Goal: Information Seeking & Learning: Learn about a topic

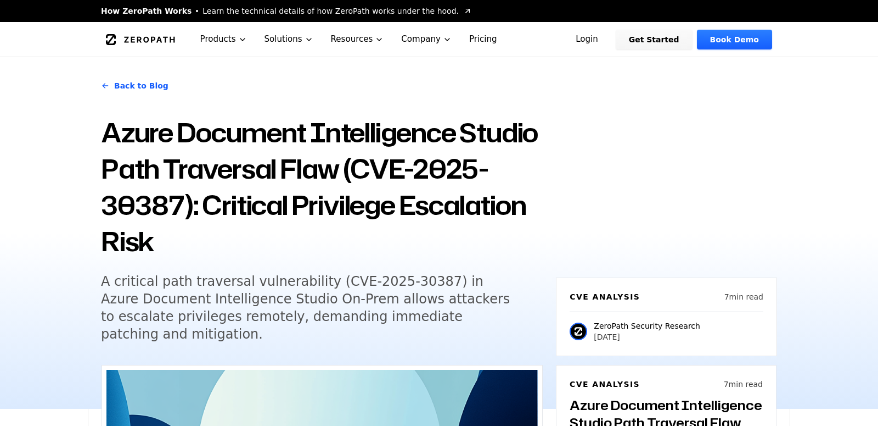
scroll to position [824, 0]
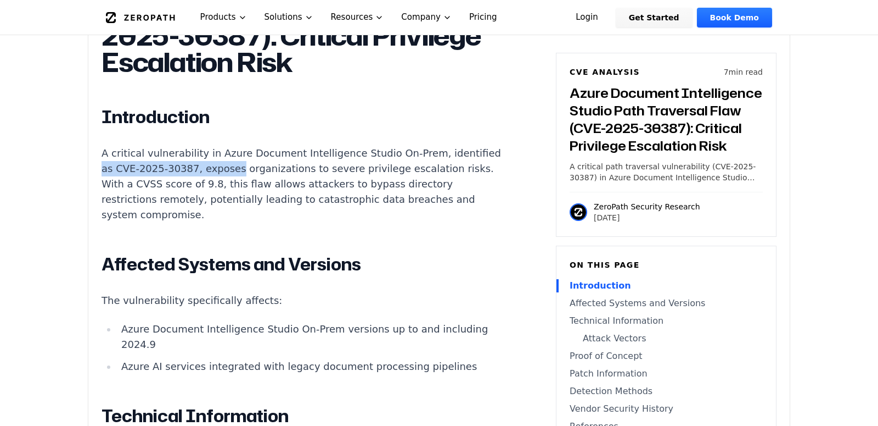
drag, startPoint x: 149, startPoint y: 166, endPoint x: 283, endPoint y: 167, distance: 133.4
click at [283, 167] on p "A critical vulnerability in Azure Document Intelligence Studio On-Prem, identif…" at bounding box center [306, 183] width 408 height 77
click at [326, 165] on p "A critical vulnerability in Azure Document Intelligence Studio On-Prem, identif…" at bounding box center [306, 183] width 408 height 77
click at [362, 165] on p "A critical vulnerability in Azure Document Intelligence Studio On-Prem, identif…" at bounding box center [306, 183] width 408 height 77
drag, startPoint x: 203, startPoint y: 184, endPoint x: 315, endPoint y: 184, distance: 112.0
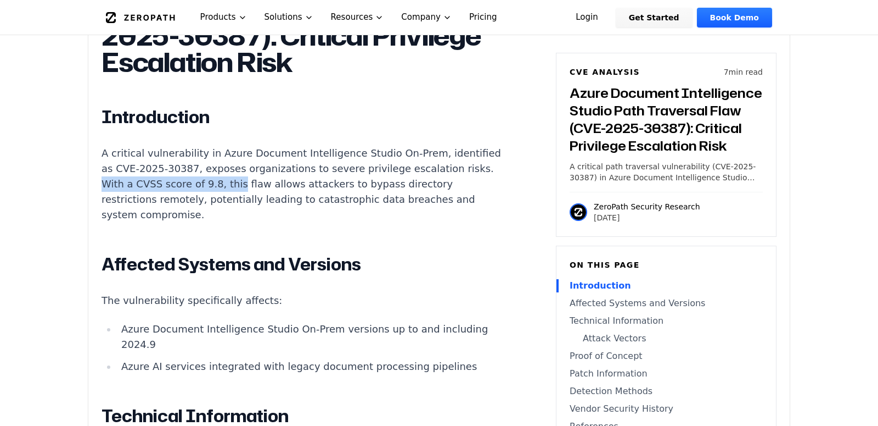
click at [315, 184] on p "A critical vulnerability in Azure Document Intelligence Studio On-Prem, identif…" at bounding box center [306, 183] width 408 height 77
click at [342, 184] on p "A critical vulnerability in Azure Document Intelligence Studio On-Prem, identif…" at bounding box center [306, 183] width 408 height 77
click at [382, 191] on p "A critical vulnerability in Azure Document Intelligence Studio On-Prem, identif…" at bounding box center [306, 183] width 408 height 77
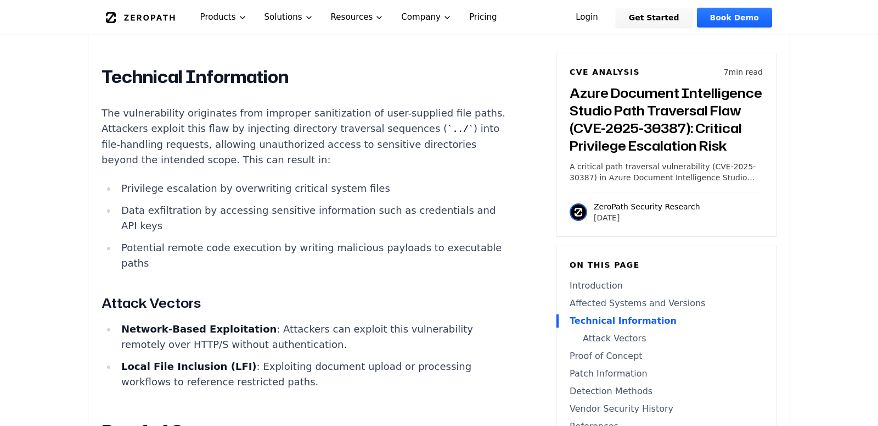
scroll to position [1167, 0]
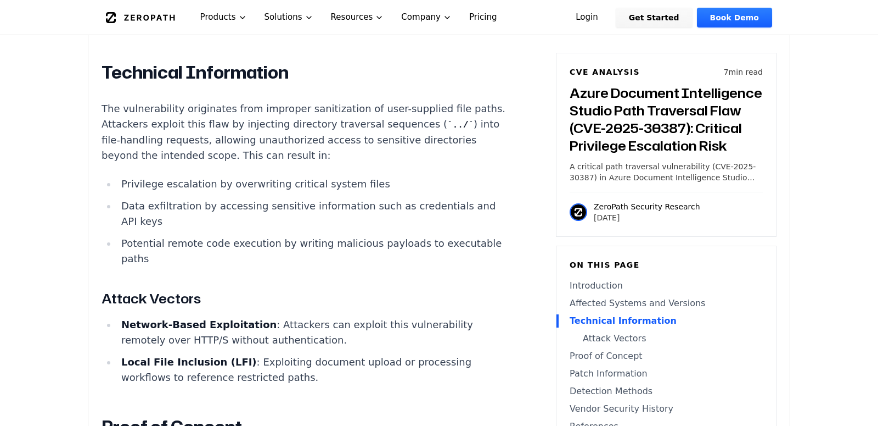
click at [441, 247] on li "Potential remote code execution by writing malicious payloads to executable pat…" at bounding box center [313, 251] width 393 height 31
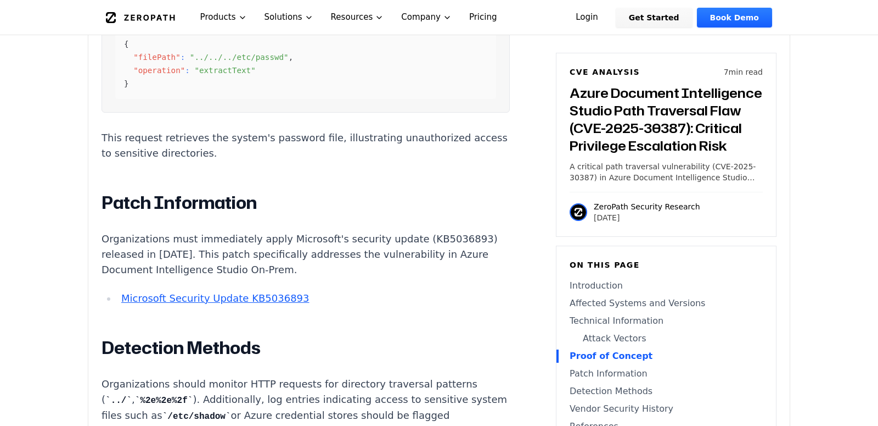
scroll to position [1716, 0]
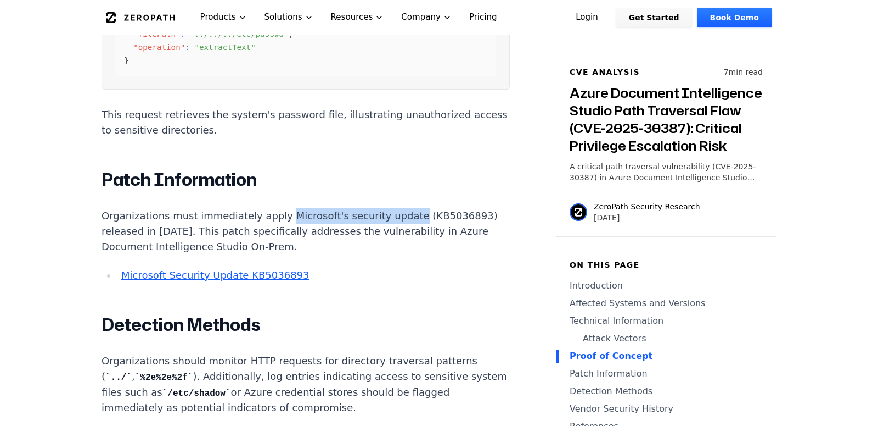
drag, startPoint x: 289, startPoint y: 217, endPoint x: 414, endPoint y: 211, distance: 124.8
click at [414, 211] on p "Organizations must immediately apply Microsoft's security update (KB5036893) re…" at bounding box center [306, 231] width 408 height 46
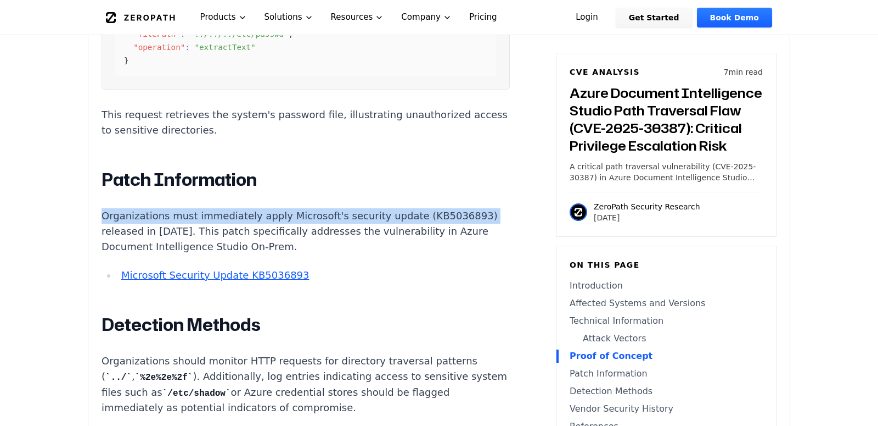
drag, startPoint x: 103, startPoint y: 216, endPoint x: 485, endPoint y: 210, distance: 382.2
drag, startPoint x: 154, startPoint y: 231, endPoint x: 458, endPoint y: 240, distance: 304.3
click at [458, 240] on p "Organizations must immediately apply Microsoft's security update (KB5036893) re…" at bounding box center [306, 231] width 408 height 46
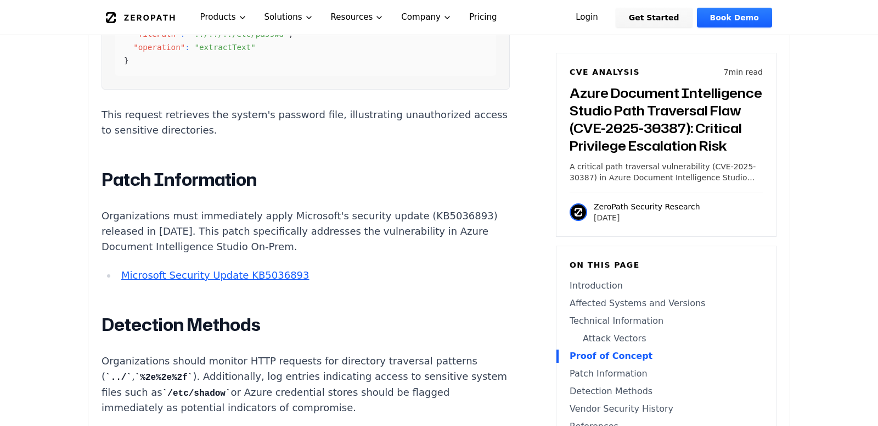
click at [421, 249] on p "Organizations must immediately apply Microsoft's security update (KB5036893) re…" at bounding box center [306, 231] width 408 height 46
drag, startPoint x: 373, startPoint y: 249, endPoint x: 100, endPoint y: 219, distance: 274.0
click at [131, 224] on p "Organizations must immediately apply Microsoft's security update (KB5036893) re…" at bounding box center [306, 231] width 408 height 46
drag, startPoint x: 104, startPoint y: 214, endPoint x: 373, endPoint y: 246, distance: 271.0
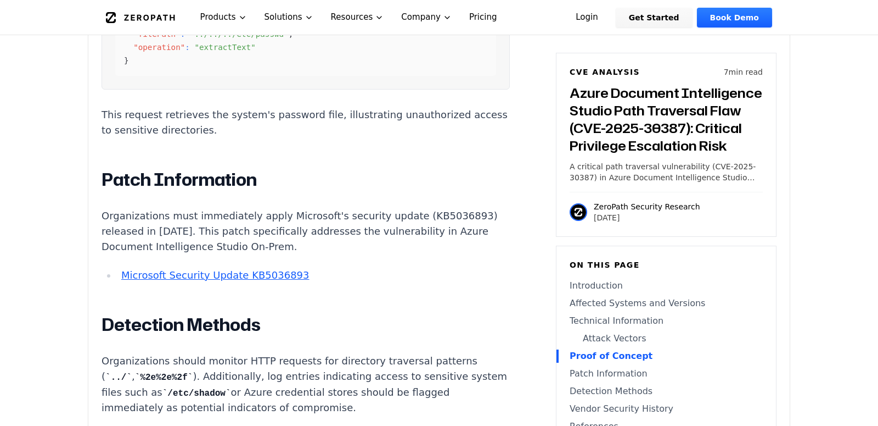
click at [373, 246] on p "Organizations must immediately apply Microsoft's security update (KB5036893) re…" at bounding box center [306, 231] width 408 height 46
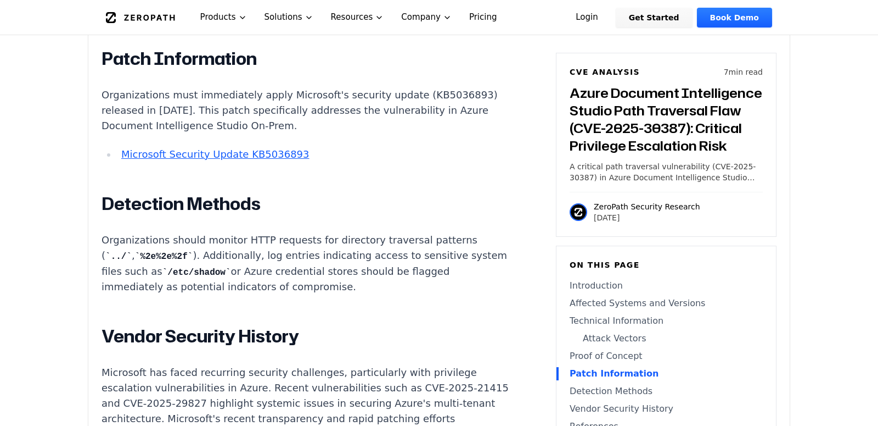
scroll to position [1853, 0]
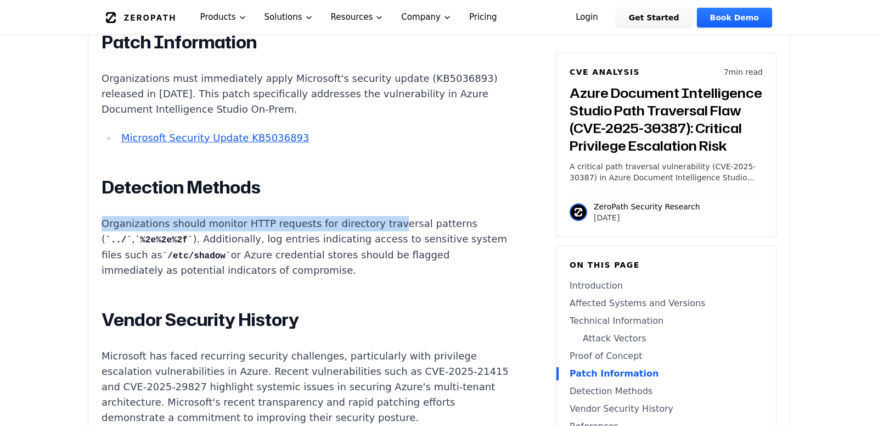
drag, startPoint x: 103, startPoint y: 224, endPoint x: 397, endPoint y: 222, distance: 293.7
click at [397, 222] on p "Organizations should monitor HTTP requests for directory traversal patterns ( .…" at bounding box center [306, 247] width 408 height 63
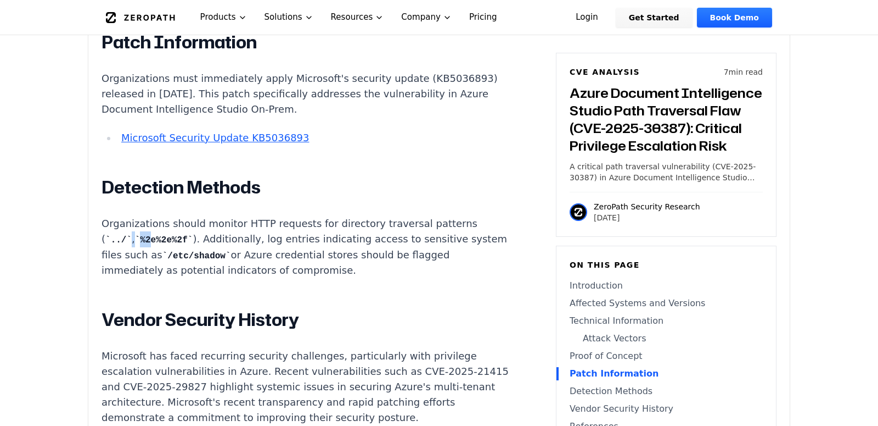
drag, startPoint x: 124, startPoint y: 240, endPoint x: 150, endPoint y: 238, distance: 26.4
click at [150, 238] on p "Organizations should monitor HTTP requests for directory traversal patterns ( .…" at bounding box center [306, 247] width 408 height 63
click at [172, 238] on code "%2e%2e%2f" at bounding box center [164, 240] width 58 height 10
drag, startPoint x: 109, startPoint y: 241, endPoint x: 128, endPoint y: 240, distance: 19.8
click at [128, 240] on code "../" at bounding box center [118, 240] width 26 height 10
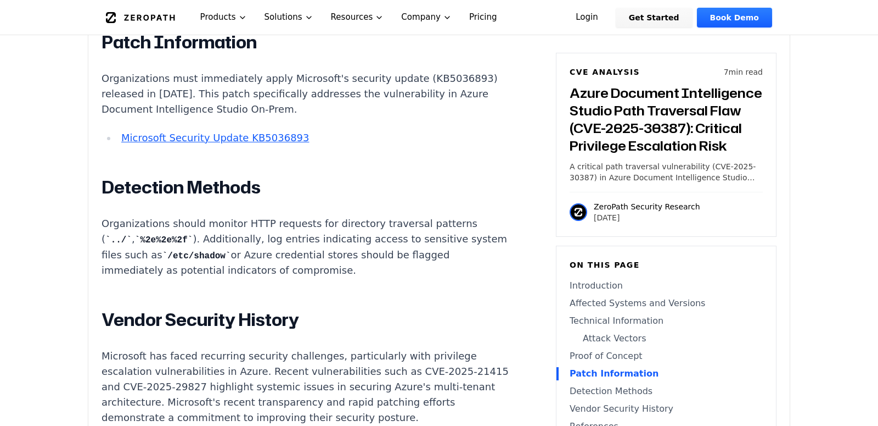
drag, startPoint x: 199, startPoint y: 240, endPoint x: 205, endPoint y: 240, distance: 6.0
click at [199, 240] on p "Organizations should monitor HTTP requests for directory traversal patterns ( .…" at bounding box center [306, 247] width 408 height 63
click at [244, 240] on p "Organizations should monitor HTTP requests for directory traversal patterns ( .…" at bounding box center [306, 247] width 408 height 63
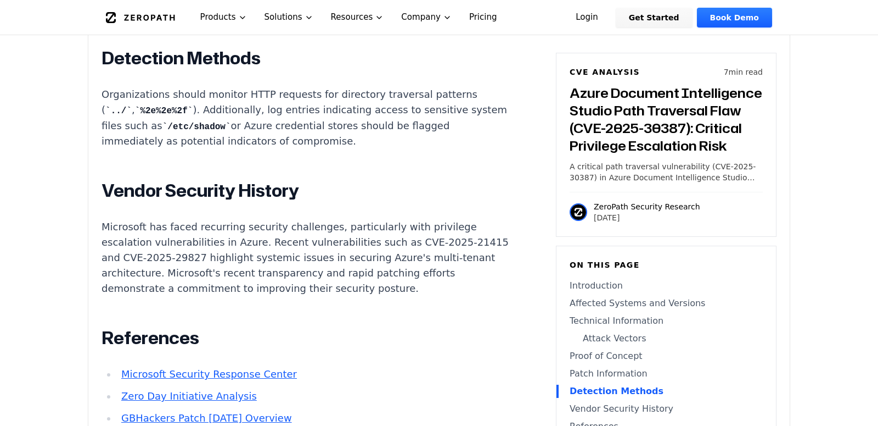
scroll to position [1990, 0]
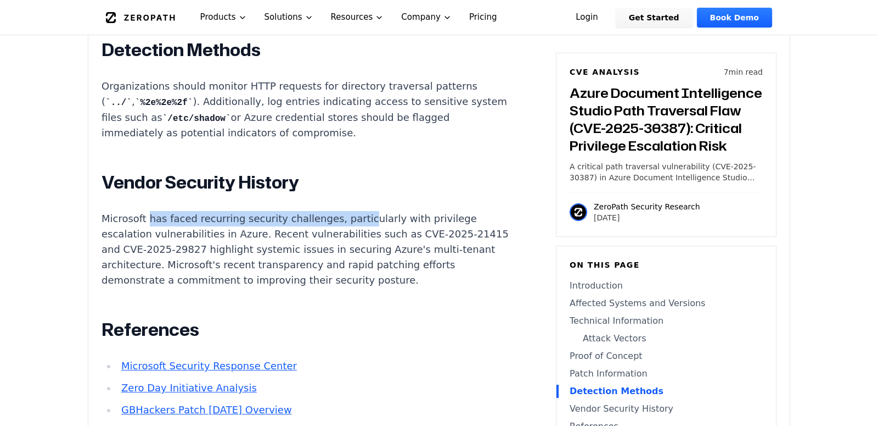
drag, startPoint x: 148, startPoint y: 220, endPoint x: 367, endPoint y: 219, distance: 218.5
click at [367, 219] on p "Microsoft has faced recurring security challenges, particularly with privilege …" at bounding box center [306, 249] width 408 height 77
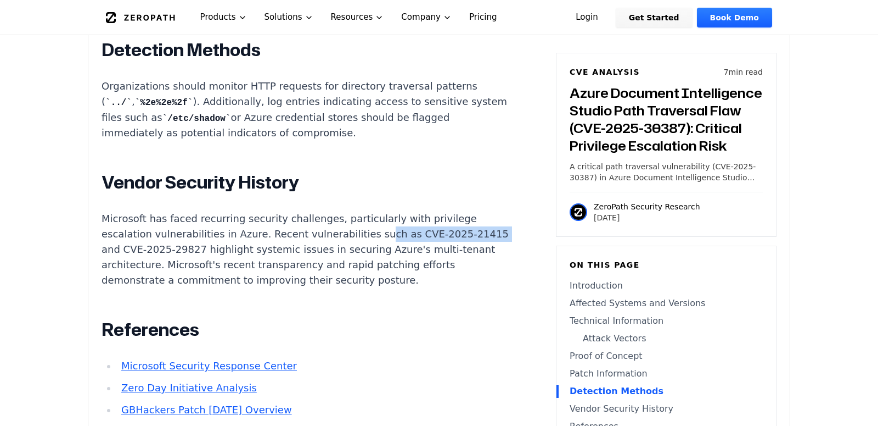
drag, startPoint x: 184, startPoint y: 242, endPoint x: 377, endPoint y: 237, distance: 193.3
click at [377, 237] on p "Microsoft has faced recurring security challenges, particularly with privilege …" at bounding box center [306, 249] width 408 height 77
click at [391, 255] on p "Microsoft has faced recurring security challenges, particularly with privilege …" at bounding box center [306, 249] width 408 height 77
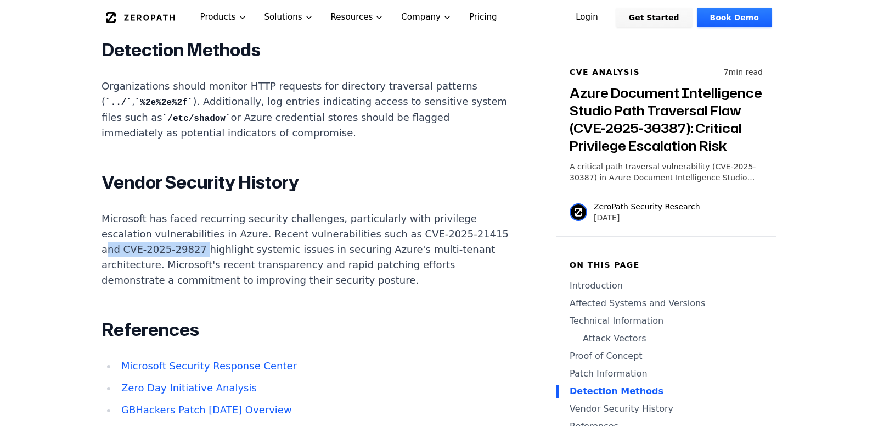
drag, startPoint x: 188, startPoint y: 252, endPoint x: 293, endPoint y: 251, distance: 104.9
click at [288, 251] on p "Microsoft has faced recurring security challenges, particularly with privilege …" at bounding box center [306, 249] width 408 height 77
click at [326, 251] on p "Microsoft has faced recurring security challenges, particularly with privilege …" at bounding box center [306, 249] width 408 height 77
click at [370, 255] on p "Microsoft has faced recurring security challenges, particularly with privilege …" at bounding box center [306, 249] width 408 height 77
click at [369, 271] on p "Microsoft has faced recurring security challenges, particularly with privilege …" at bounding box center [306, 249] width 408 height 77
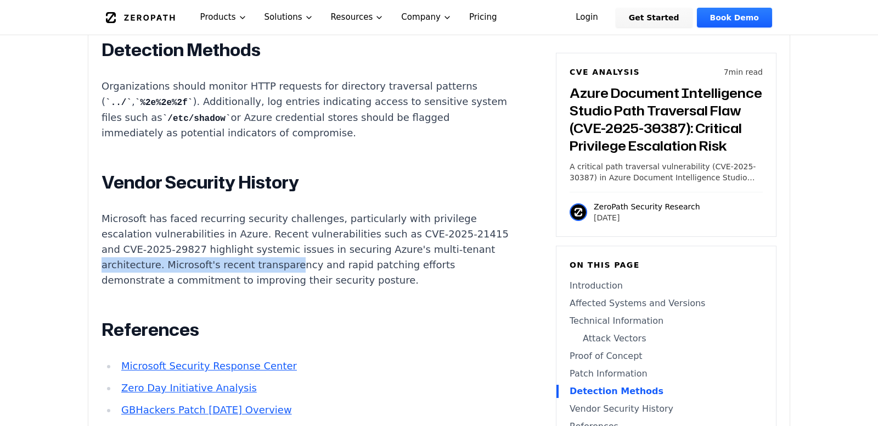
drag, startPoint x: 198, startPoint y: 266, endPoint x: 392, endPoint y: 266, distance: 193.8
click at [392, 266] on p "Microsoft has faced recurring security challenges, particularly with privilege …" at bounding box center [306, 249] width 408 height 77
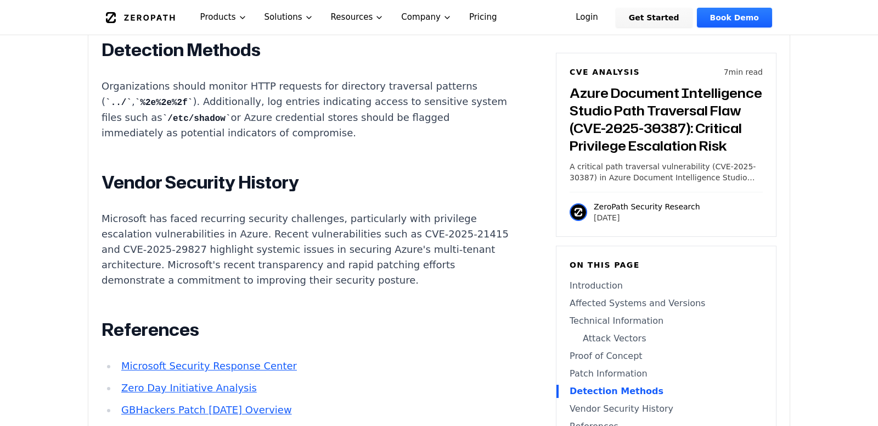
click at [408, 269] on p "Microsoft has faced recurring security challenges, particularly with privilege …" at bounding box center [306, 249] width 408 height 77
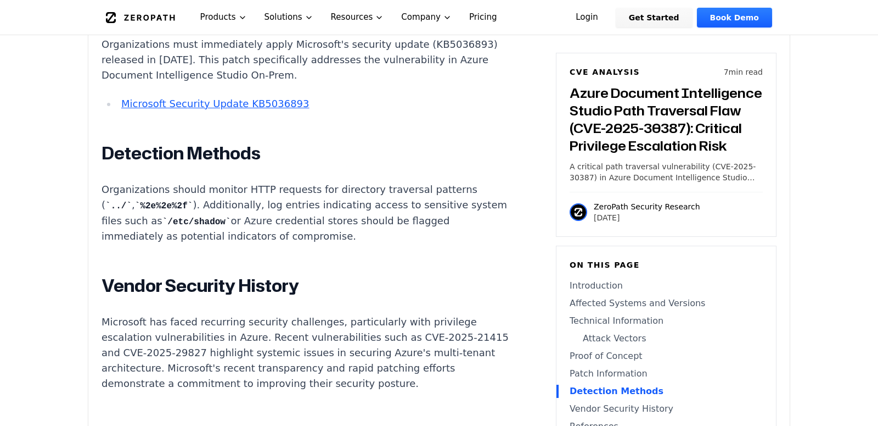
scroll to position [1853, 0]
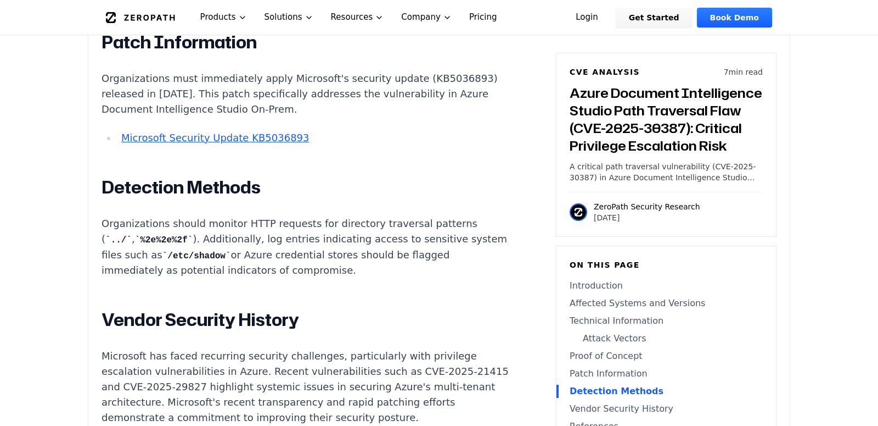
drag, startPoint x: 422, startPoint y: 253, endPoint x: 449, endPoint y: 268, distance: 31.5
click at [449, 268] on p "Organizations should monitor HTTP requests for directory traversal patterns ( .…" at bounding box center [306, 247] width 408 height 63
click at [441, 268] on p "Organizations should monitor HTTP requests for directory traversal patterns ( .…" at bounding box center [306, 247] width 408 height 63
drag, startPoint x: 371, startPoint y: 267, endPoint x: 275, endPoint y: 254, distance: 97.5
click at [275, 254] on p "Organizations should monitor HTTP requests for directory traversal patterns ( .…" at bounding box center [306, 247] width 408 height 63
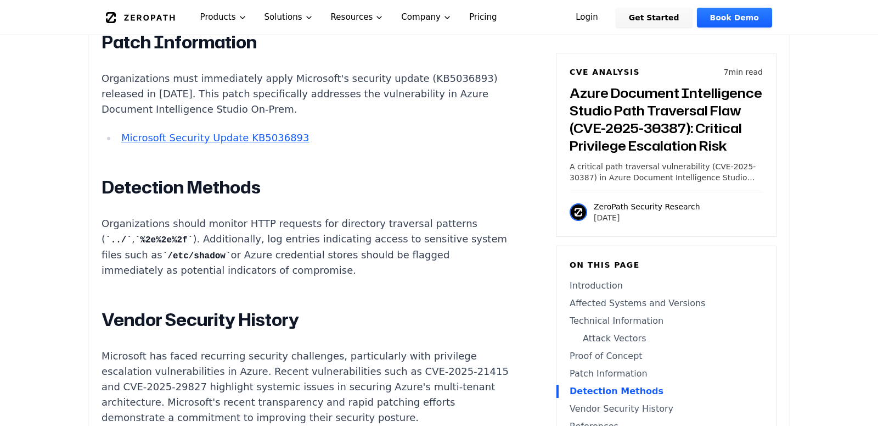
click at [365, 268] on p "Organizations should monitor HTTP requests for directory traversal patterns ( .…" at bounding box center [306, 247] width 408 height 63
drag, startPoint x: 351, startPoint y: 273, endPoint x: 276, endPoint y: 254, distance: 77.6
click at [276, 254] on p "Organizations should monitor HTTP requests for directory traversal patterns ( .…" at bounding box center [306, 247] width 408 height 63
click at [339, 258] on p "Organizations should monitor HTTP requests for directory traversal patterns ( .…" at bounding box center [306, 247] width 408 height 63
drag, startPoint x: 361, startPoint y: 270, endPoint x: 277, endPoint y: 259, distance: 84.2
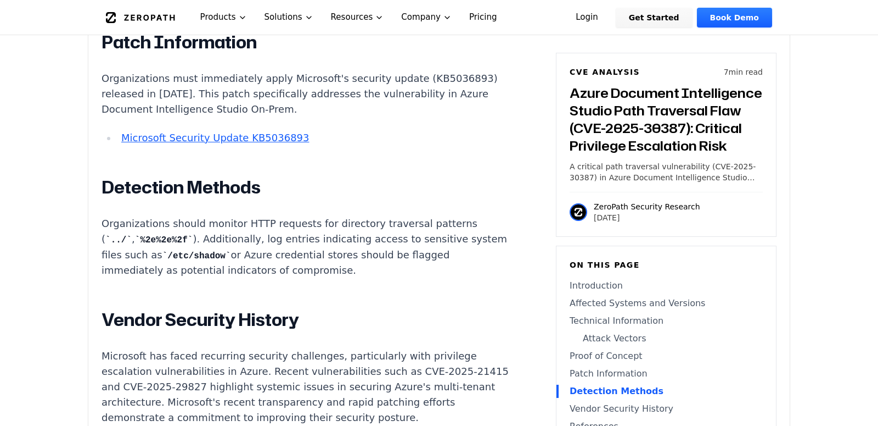
click at [277, 259] on p "Organizations should monitor HTTP requests for directory traversal patterns ( .…" at bounding box center [306, 247] width 408 height 63
click at [303, 258] on p "Organizations should monitor HTTP requests for directory traversal patterns ( .…" at bounding box center [306, 247] width 408 height 63
drag, startPoint x: 275, startPoint y: 256, endPoint x: 344, endPoint y: 265, distance: 69.2
click at [344, 265] on p "Organizations should monitor HTTP requests for directory traversal patterns ( .…" at bounding box center [306, 247] width 408 height 63
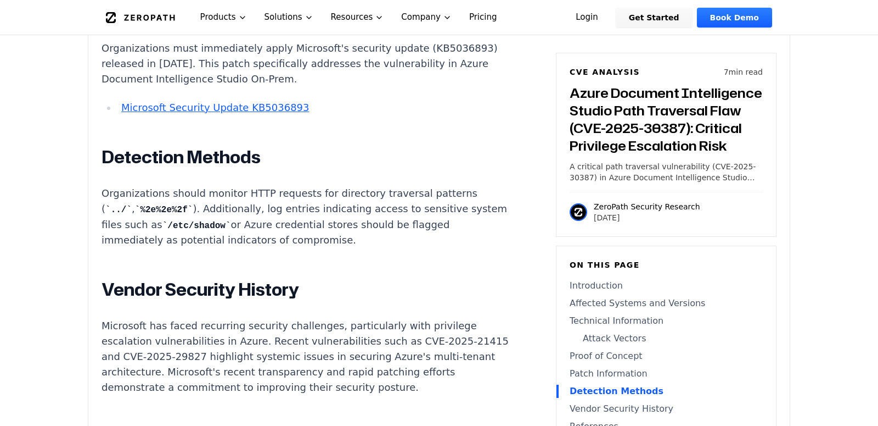
scroll to position [2059, 0]
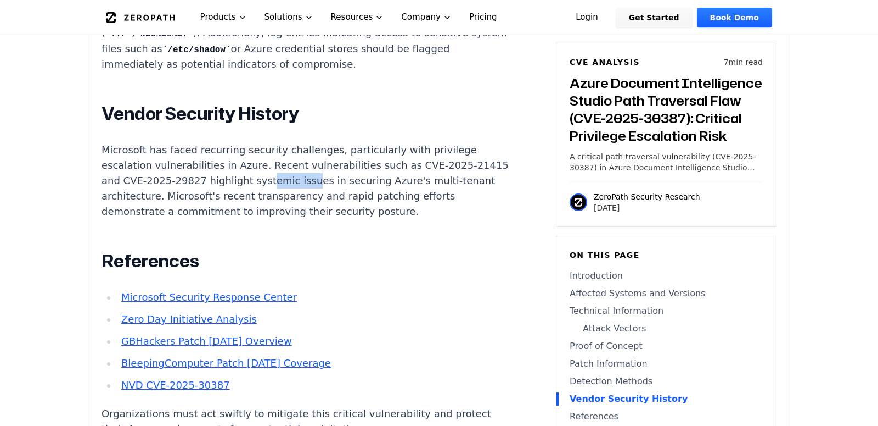
drag, startPoint x: 349, startPoint y: 181, endPoint x: 396, endPoint y: 183, distance: 46.7
click at [396, 183] on p "Microsoft has faced recurring security challenges, particularly with privilege …" at bounding box center [306, 180] width 408 height 77
drag, startPoint x: 203, startPoint y: 199, endPoint x: 357, endPoint y: 199, distance: 153.7
click at [351, 199] on p "Microsoft has faced recurring security challenges, particularly with privilege …" at bounding box center [306, 180] width 408 height 77
click at [365, 199] on p "Microsoft has faced recurring security challenges, particularly with privilege …" at bounding box center [306, 180] width 408 height 77
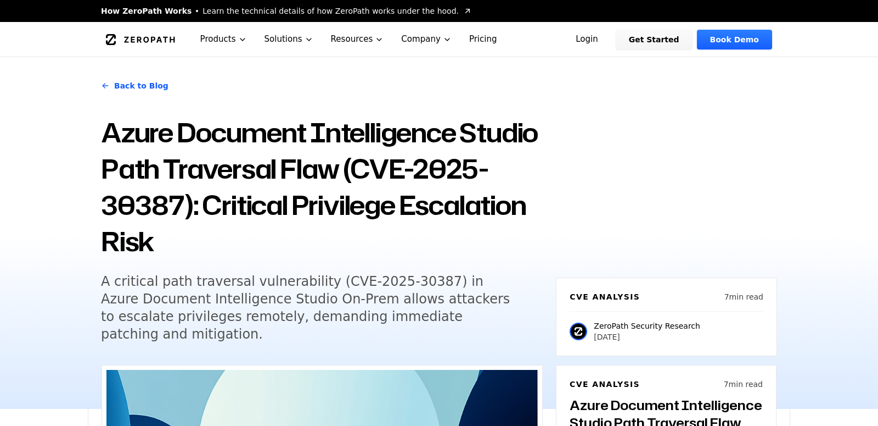
scroll to position [1441, 0]
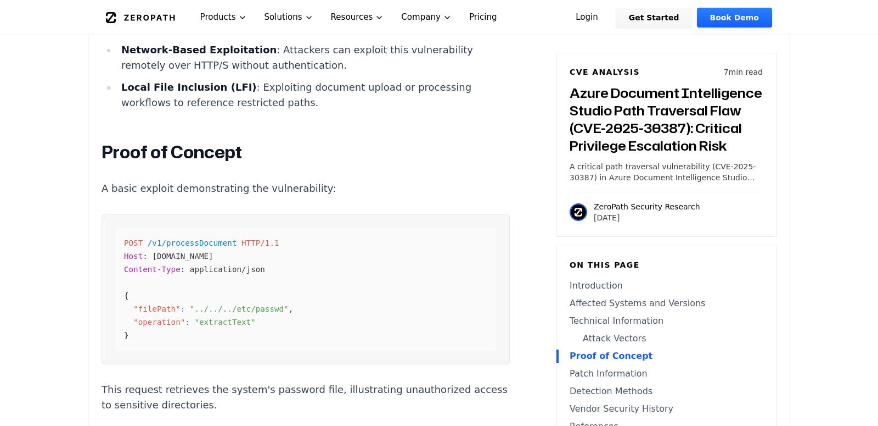
drag, startPoint x: 150, startPoint y: 258, endPoint x: 254, endPoint y: 253, distance: 103.9
click at [254, 253] on div "POST /v1/processDocument HTTP/1.1 Host : [DOMAIN_NAME] Content-Type : applicati…" at bounding box center [305, 288] width 381 height 123
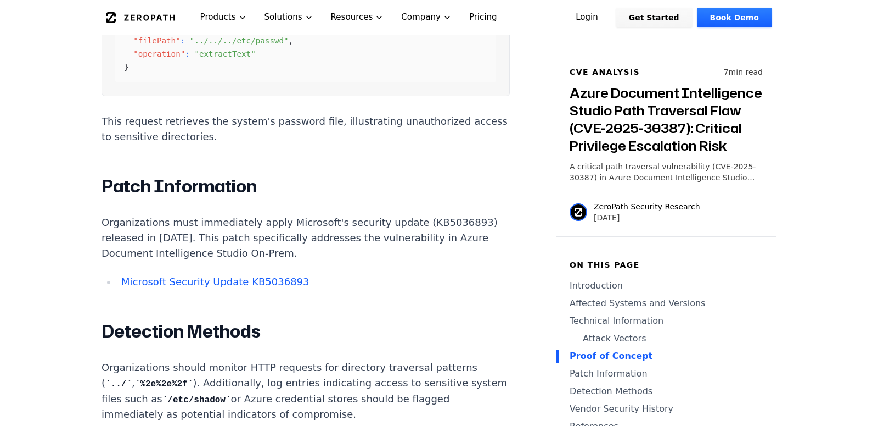
scroll to position [1784, 0]
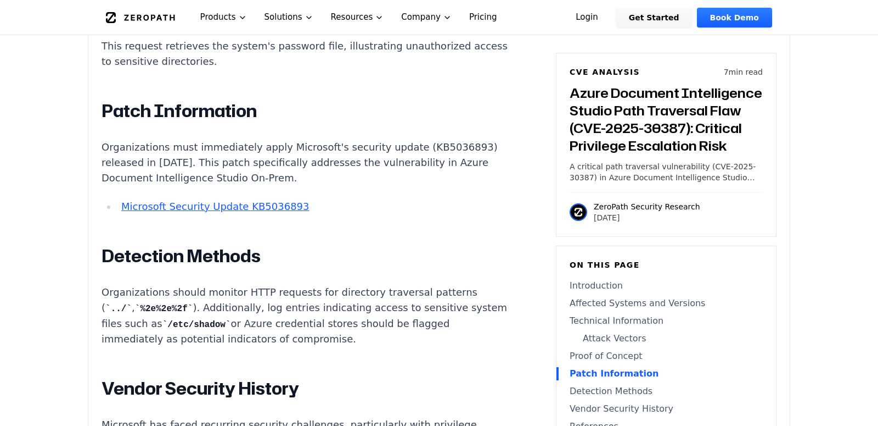
click at [279, 206] on link "Microsoft Security Update KB5036893" at bounding box center [215, 206] width 188 height 12
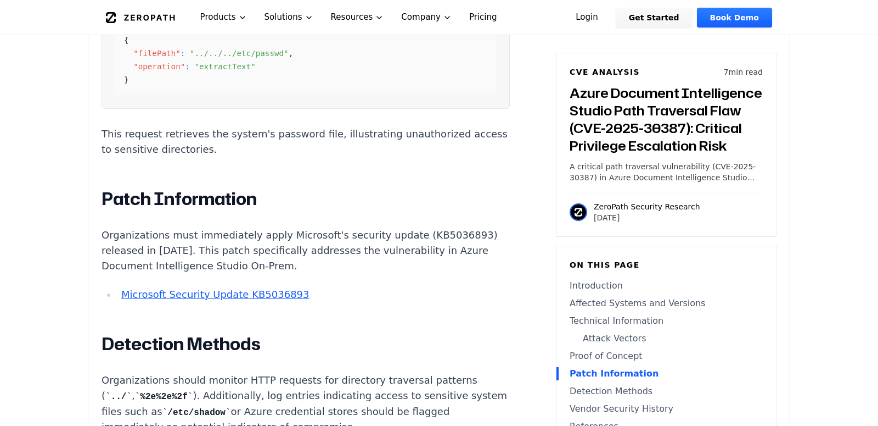
scroll to position [1647, 0]
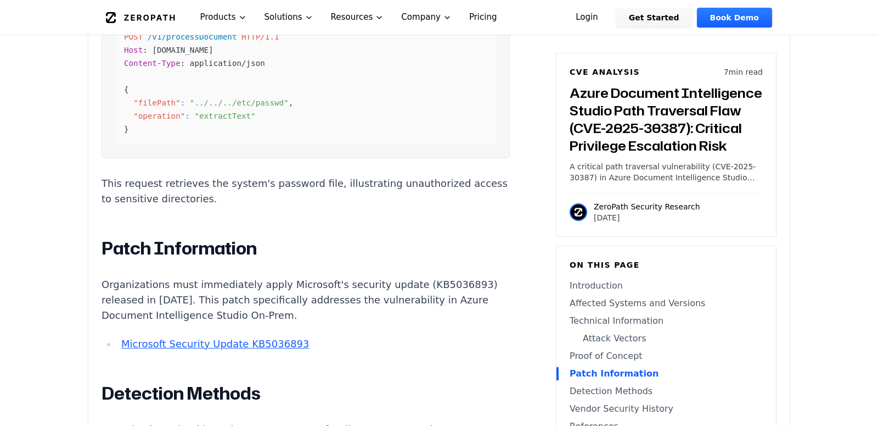
click at [463, 316] on p "Organizations must immediately apply Microsoft's security update (KB5036893) re…" at bounding box center [306, 300] width 408 height 46
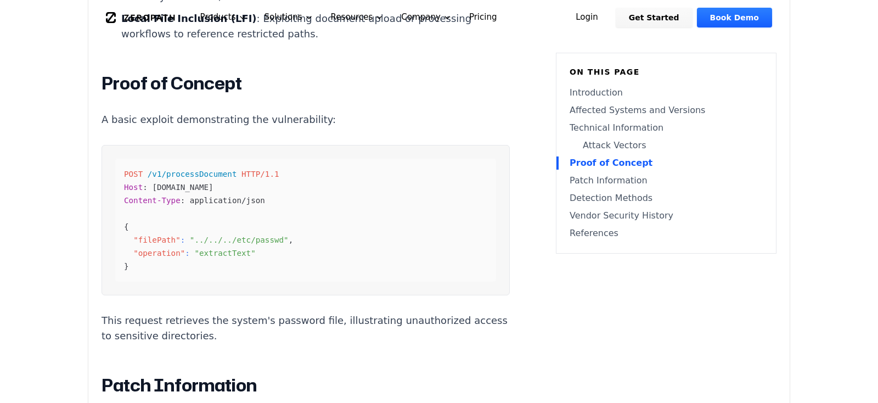
scroll to position [0, 0]
